Goal: Transaction & Acquisition: Purchase product/service

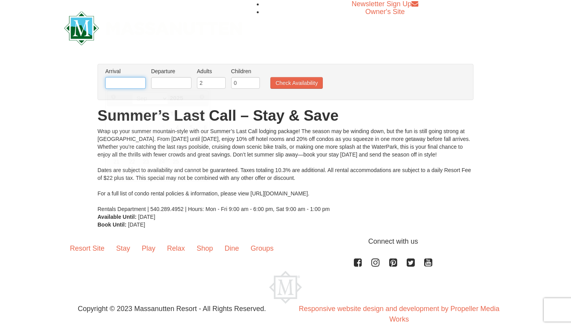
click at [117, 83] on input "text" at bounding box center [125, 83] width 40 height 12
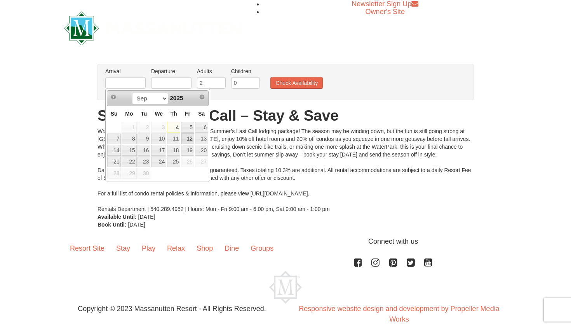
click at [191, 140] on link "12" at bounding box center [187, 138] width 13 height 11
type input "09/12/2025"
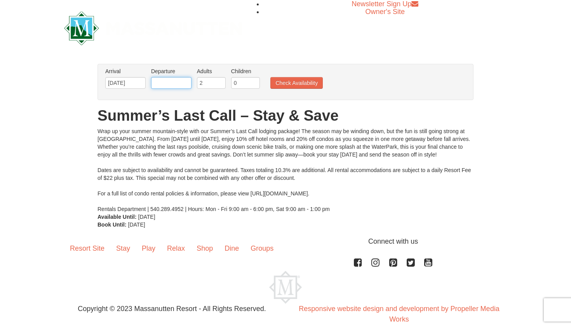
click at [182, 85] on input "text" at bounding box center [171, 83] width 40 height 12
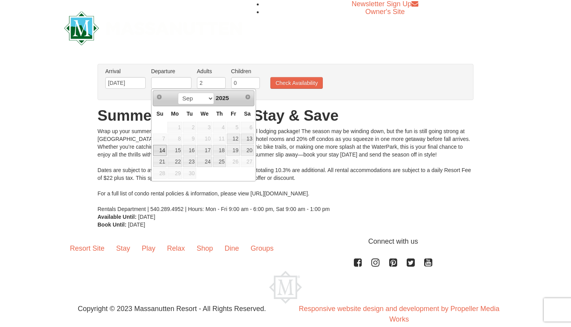
click at [161, 148] on link "14" at bounding box center [160, 150] width 14 height 11
type input "09/14/2025"
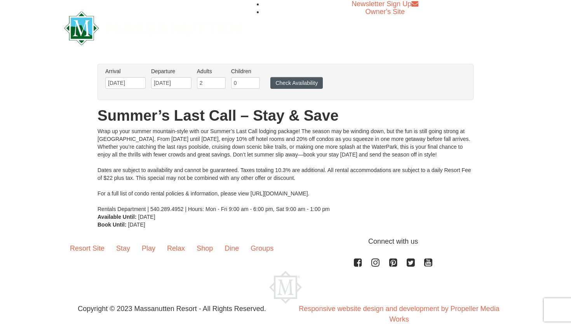
click at [297, 82] on button "Check Availability" at bounding box center [297, 83] width 52 height 12
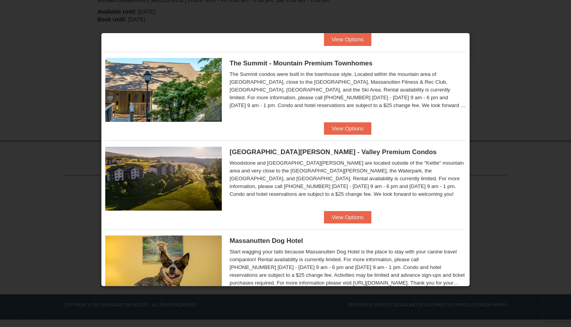
scroll to position [365, 0]
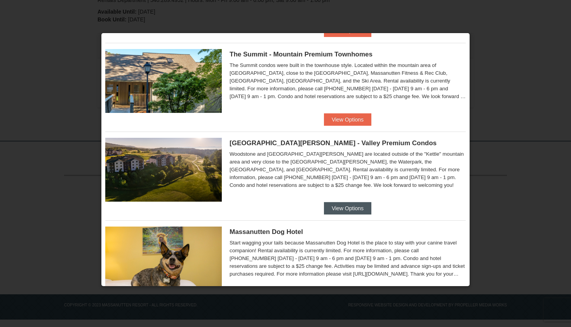
click at [355, 207] on button "View Options" at bounding box center [347, 208] width 47 height 12
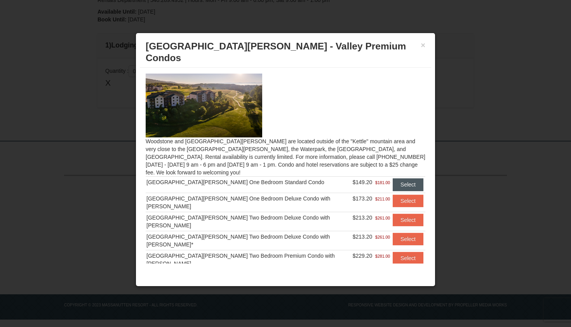
click at [397, 178] on button "Select" at bounding box center [408, 184] width 31 height 12
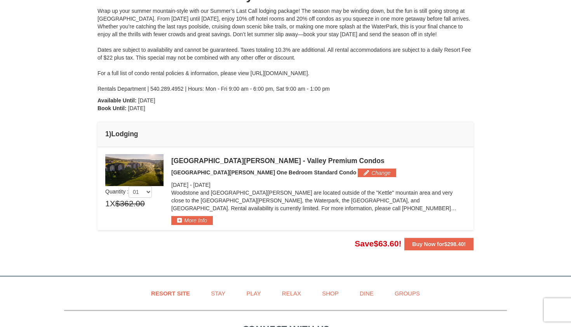
scroll to position [107, 0]
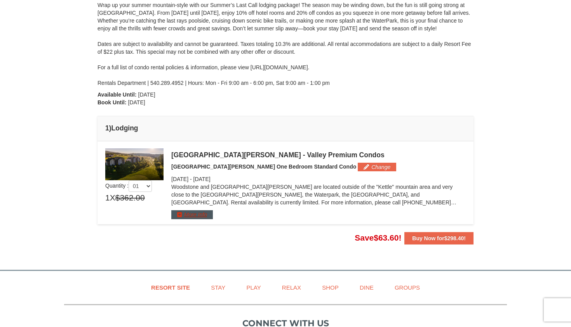
click at [195, 216] on button "More Info" at bounding box center [192, 214] width 42 height 9
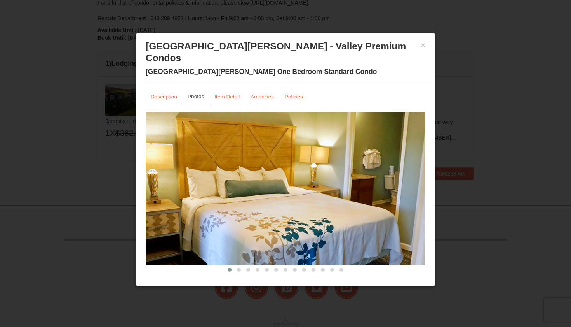
scroll to position [0, 0]
click at [226, 94] on small "Item Detail" at bounding box center [227, 97] width 25 height 6
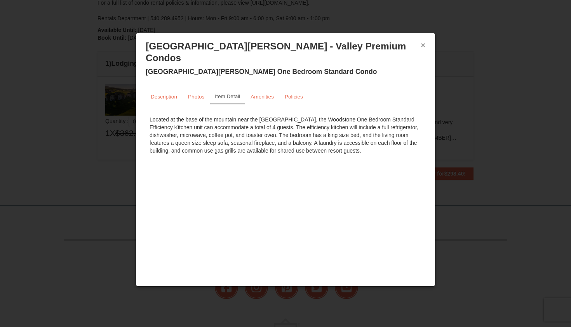
click at [423, 45] on button "×" at bounding box center [423, 45] width 5 height 8
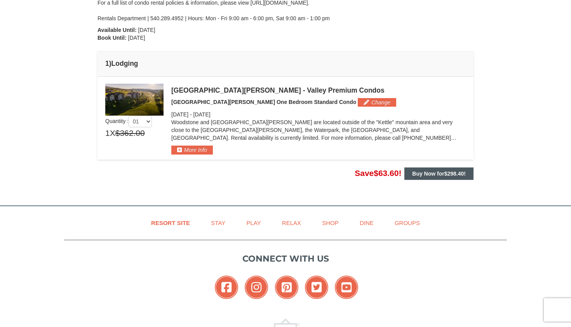
click at [424, 175] on strong "Buy Now for $298.40 !" at bounding box center [439, 173] width 54 height 6
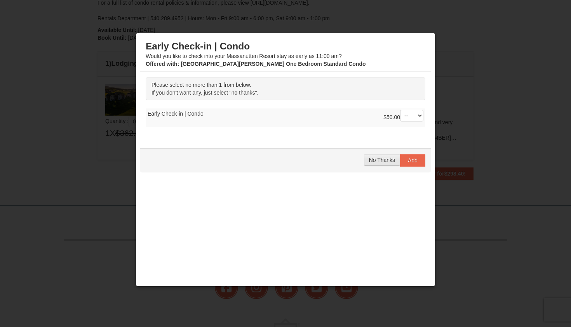
click at [383, 159] on span "No Thanks" at bounding box center [382, 160] width 26 height 6
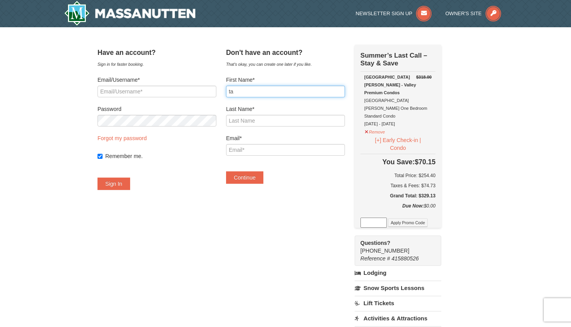
type input "t"
type input "Tammy"
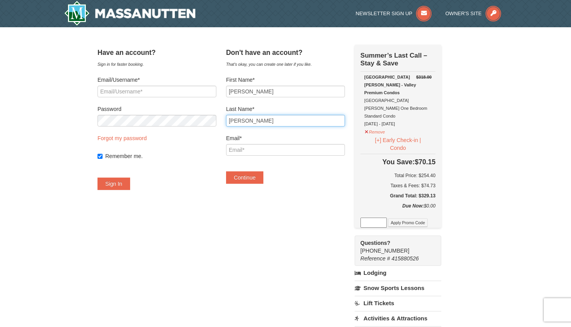
type input "Newsome"
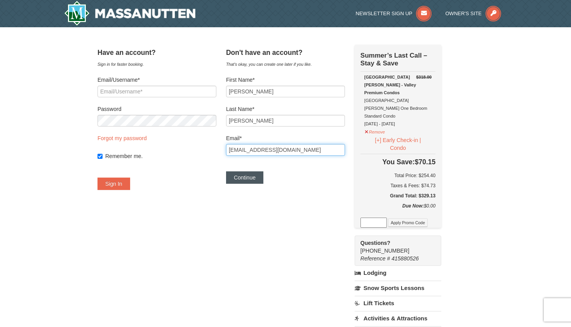
type input "grimesmb87@gmail.com"
click at [261, 179] on button "Continue" at bounding box center [244, 177] width 37 height 12
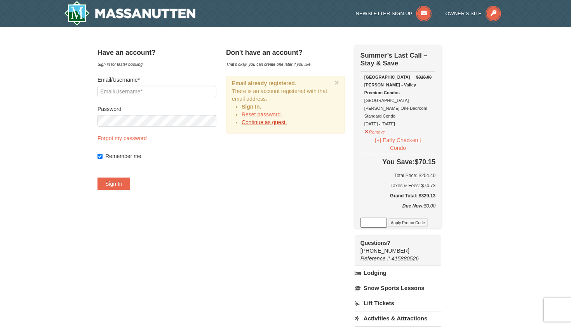
click at [269, 123] on link "Continue as guest." at bounding box center [264, 122] width 45 height 6
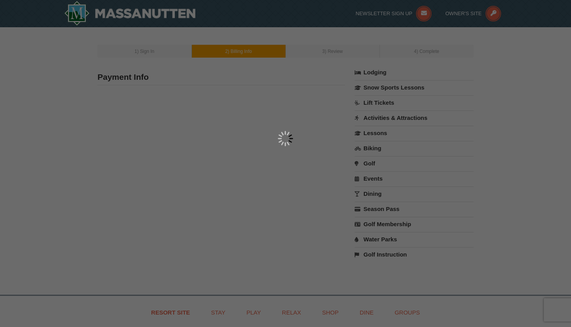
type input "[PERSON_NAME]"
type input "[EMAIL_ADDRESS][DOMAIN_NAME]"
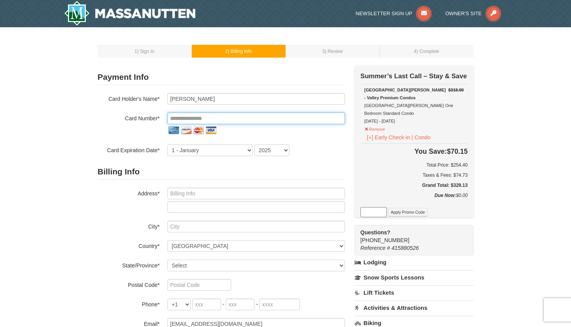
click at [216, 117] on input "tel" at bounding box center [257, 118] width 178 height 12
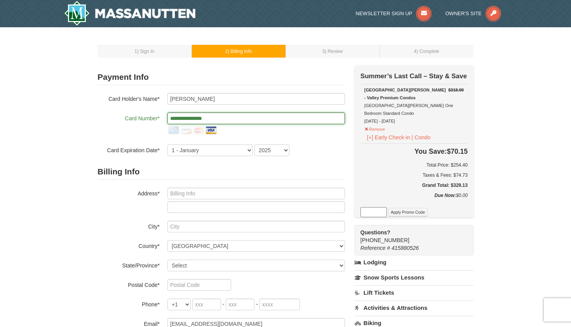
type input "**********"
select select "8"
select select "2028"
type input "[STREET_ADDRESS]"
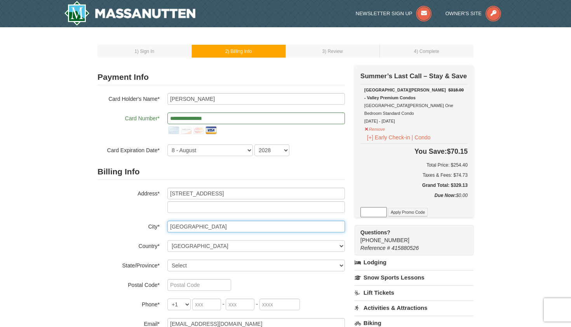
type input "[GEOGRAPHIC_DATA]"
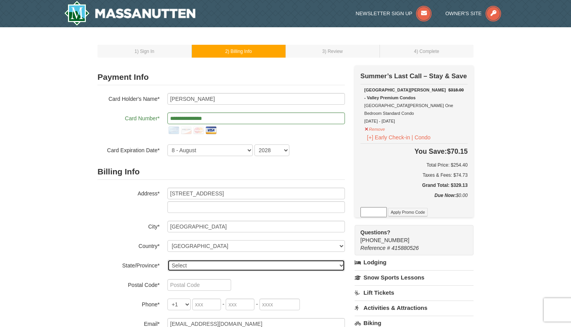
select select "VA"
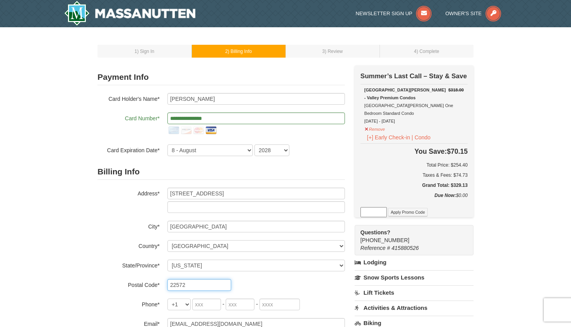
type input "22572"
click at [198, 310] on div "Billing Info Address* 29 suggetts point rd City* warsaw Country* ----- Select -…" at bounding box center [222, 247] width 248 height 166
click at [198, 308] on input "tel" at bounding box center [206, 304] width 29 height 12
type input "804"
click at [245, 305] on input "tel" at bounding box center [240, 304] width 29 height 12
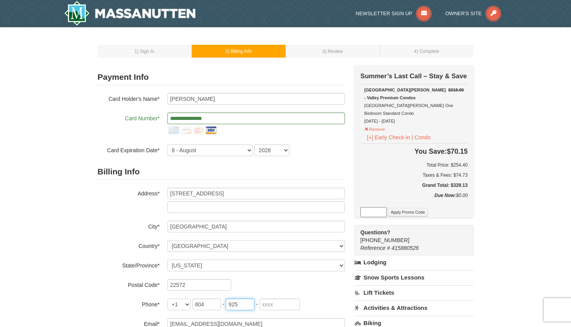
type input "925"
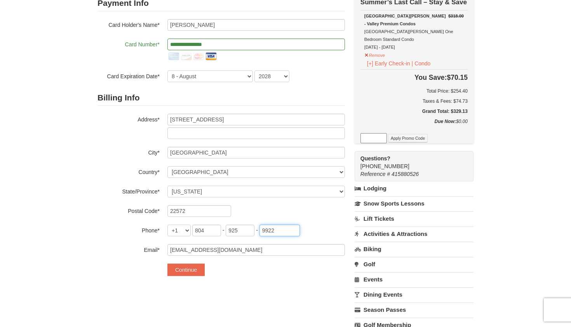
scroll to position [77, 0]
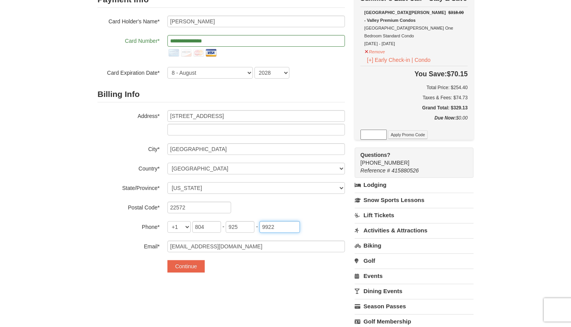
type input "9922"
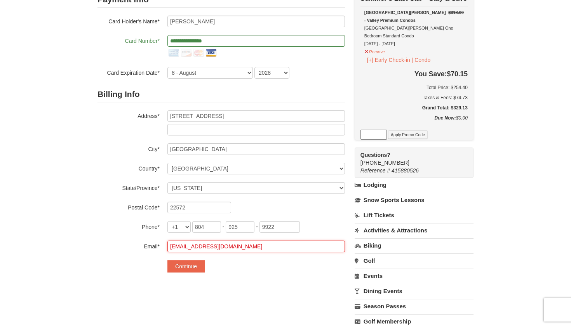
click at [232, 247] on input "grimesmb87@gmail.com" at bounding box center [257, 246] width 178 height 12
type input "bass.megan.07@gmail.com"
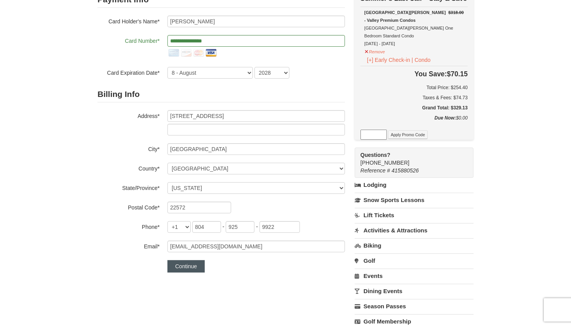
click at [185, 266] on button "Continue" at bounding box center [186, 266] width 37 height 12
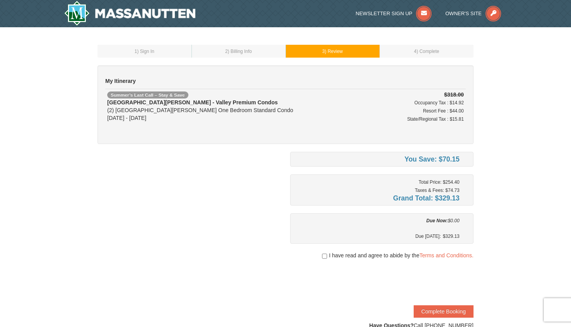
click at [322, 255] on input "checkbox" at bounding box center [324, 256] width 5 height 6
checkbox input "true"
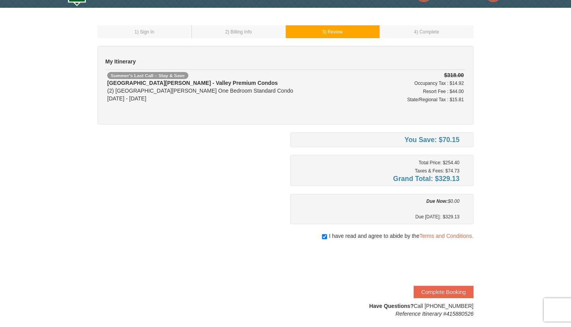
scroll to position [20, 0]
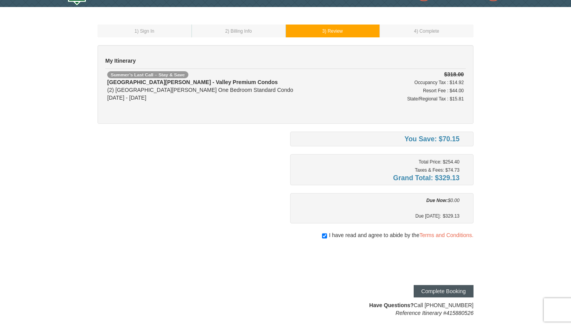
click at [441, 291] on button "Complete Booking" at bounding box center [444, 291] width 60 height 12
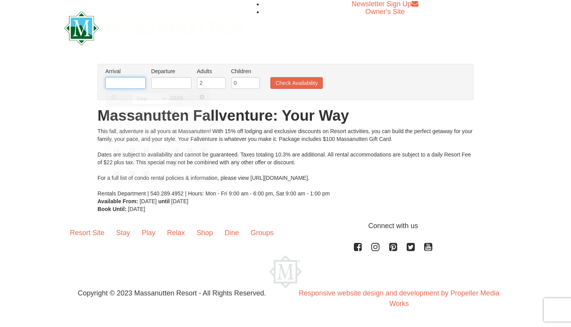
click at [133, 79] on input "text" at bounding box center [125, 83] width 40 height 12
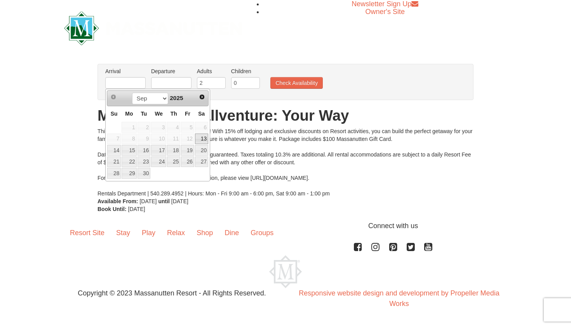
click at [205, 137] on link "13" at bounding box center [201, 138] width 13 height 11
type input "09/13/2025"
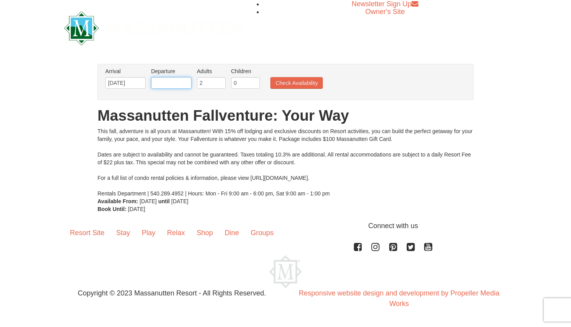
click at [169, 84] on input "text" at bounding box center [171, 83] width 40 height 12
click at [132, 84] on input "09/13/2025" at bounding box center [125, 83] width 40 height 12
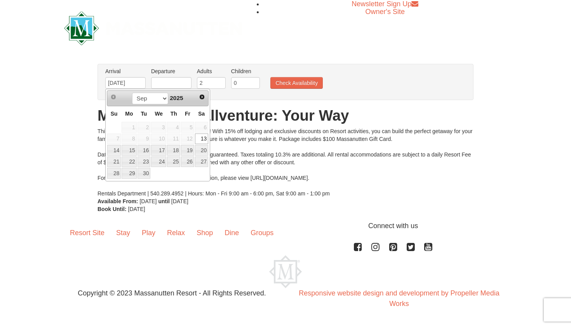
click at [188, 137] on span "12" at bounding box center [187, 138] width 13 height 11
click at [257, 57] on div "× From: To: Adults: 2 Children: 0 Change Arrival Please format dates MM/DD/YYYY…" at bounding box center [285, 138] width 571 height 164
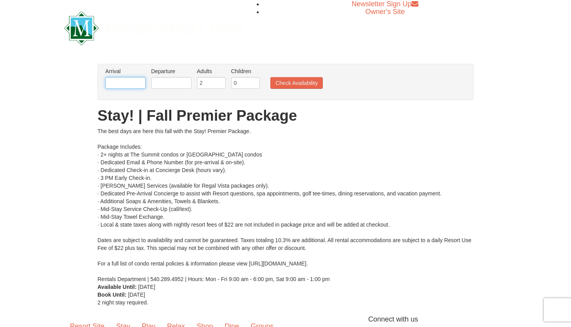
click at [119, 82] on input "text" at bounding box center [125, 83] width 40 height 12
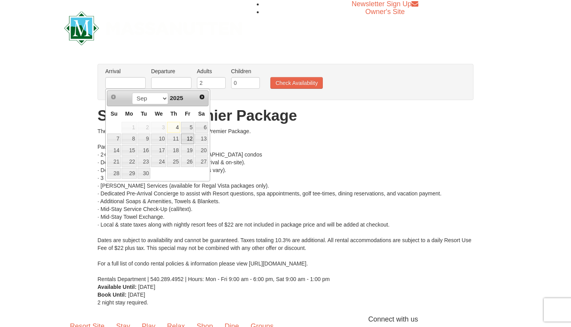
click at [187, 143] on link "12" at bounding box center [187, 138] width 13 height 11
type input "[DATE]"
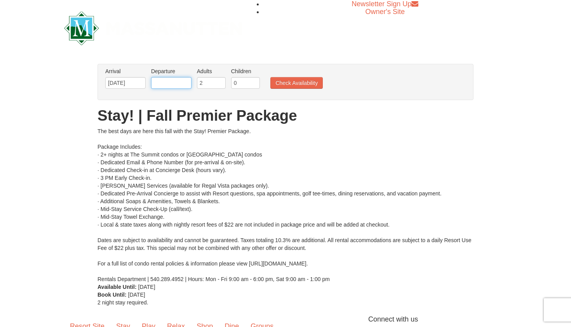
click at [167, 83] on input "text" at bounding box center [171, 83] width 40 height 12
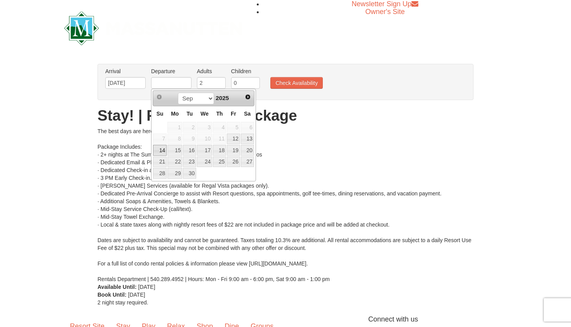
click at [160, 148] on link "14" at bounding box center [160, 150] width 14 height 11
type input "[DATE]"
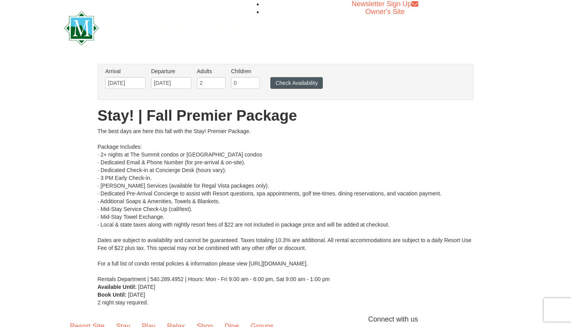
click at [282, 86] on button "Check Availability" at bounding box center [297, 83] width 52 height 12
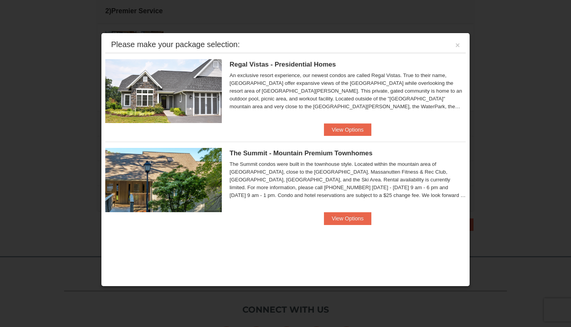
scroll to position [377, 0]
click at [337, 217] on button "View Options" at bounding box center [347, 218] width 47 height 12
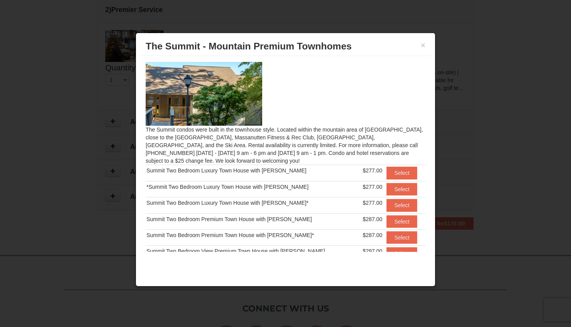
scroll to position [0, 0]
click at [425, 47] on button "×" at bounding box center [423, 45] width 5 height 8
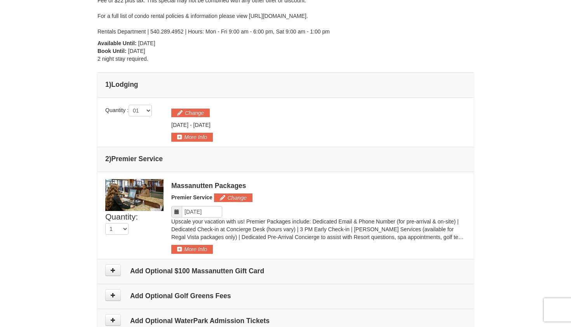
scroll to position [224, 0]
